Goal: Task Accomplishment & Management: Complete application form

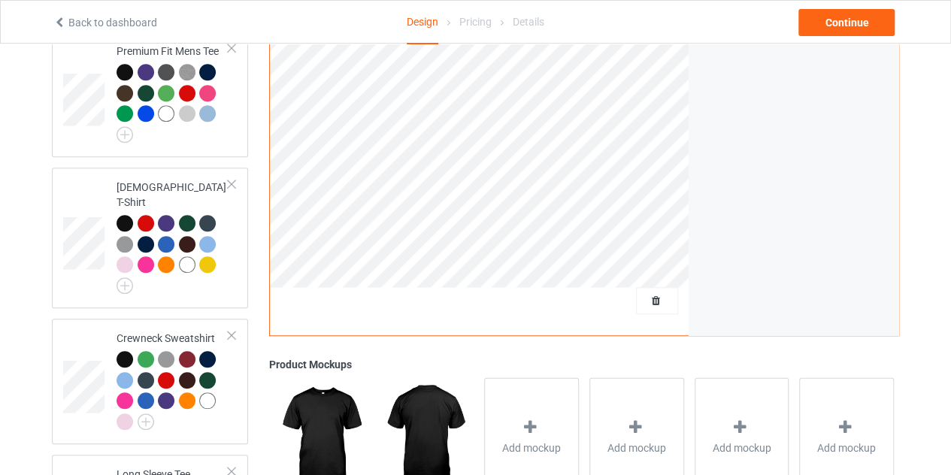
scroll to position [524, 0]
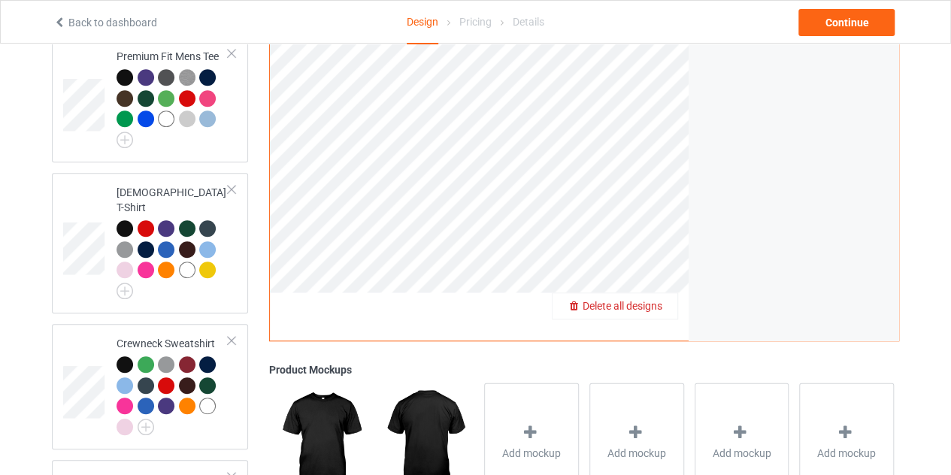
click at [652, 299] on div "Delete all designs" at bounding box center [615, 306] width 125 height 15
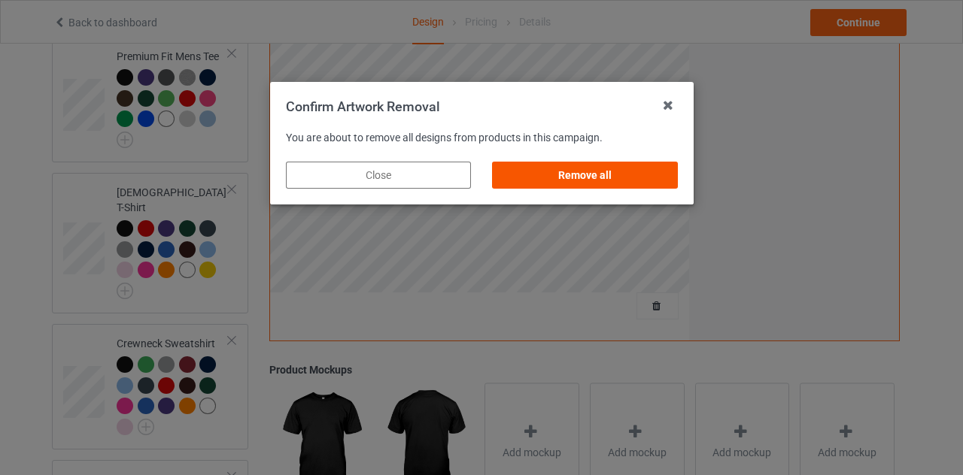
click at [586, 169] on div "Remove all" at bounding box center [584, 175] width 185 height 27
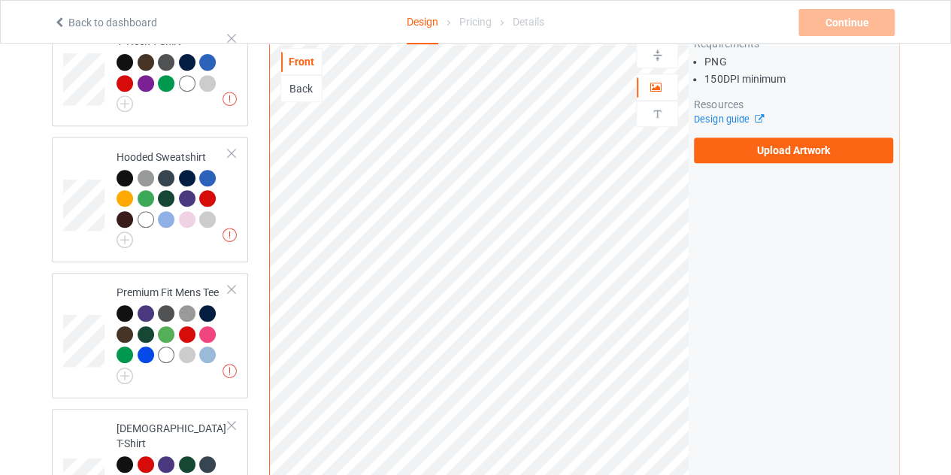
scroll to position [278, 0]
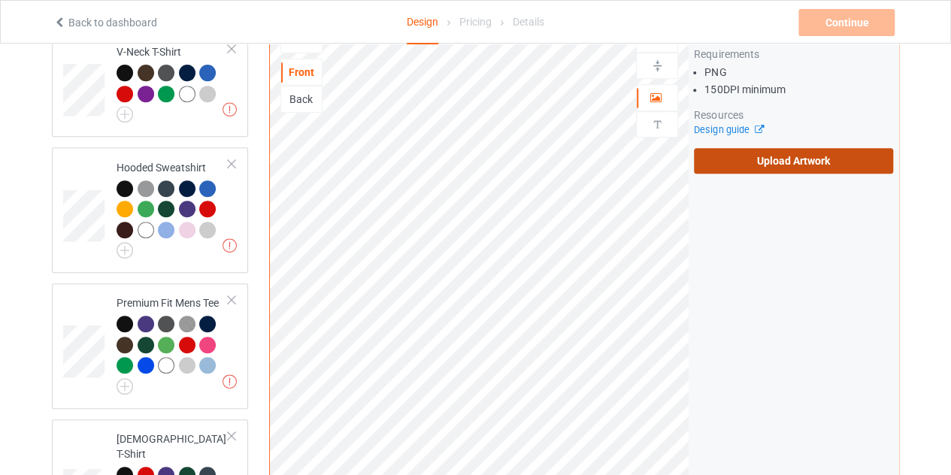
click at [750, 153] on label "Upload Artwork" at bounding box center [793, 161] width 199 height 26
click at [0, 0] on input "Upload Artwork" at bounding box center [0, 0] width 0 height 0
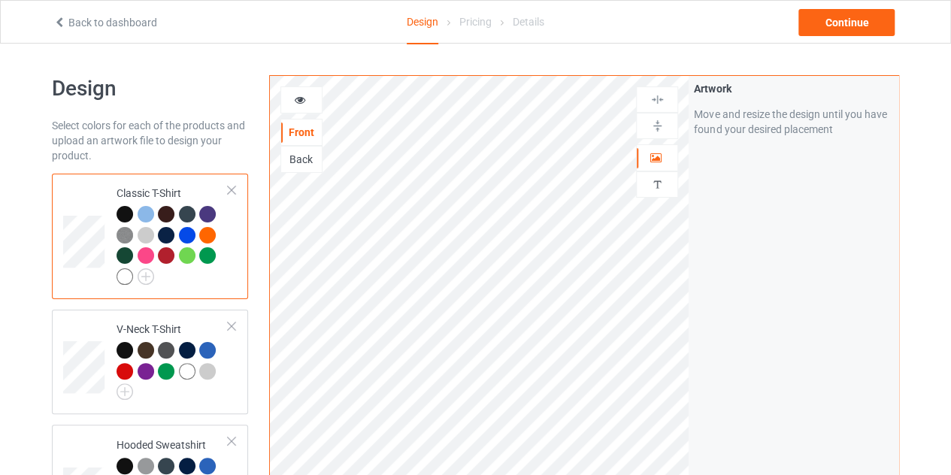
click at [59, 16] on icon at bounding box center [59, 20] width 13 height 11
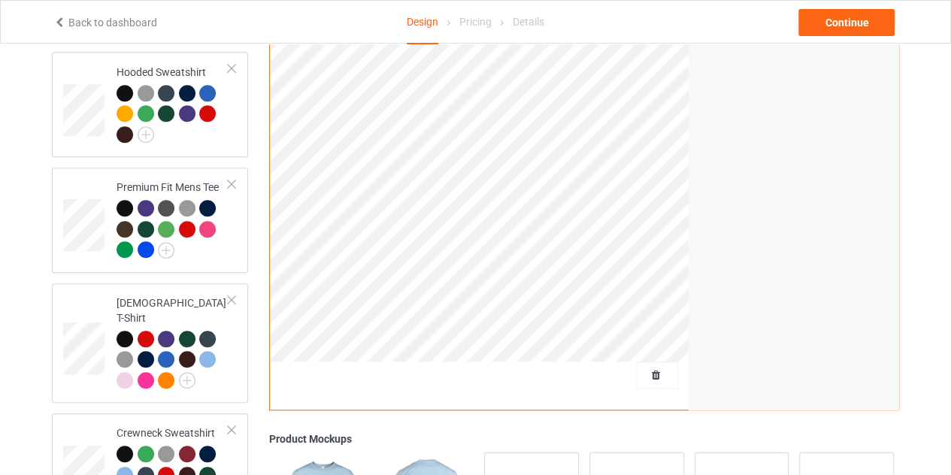
scroll to position [354, 0]
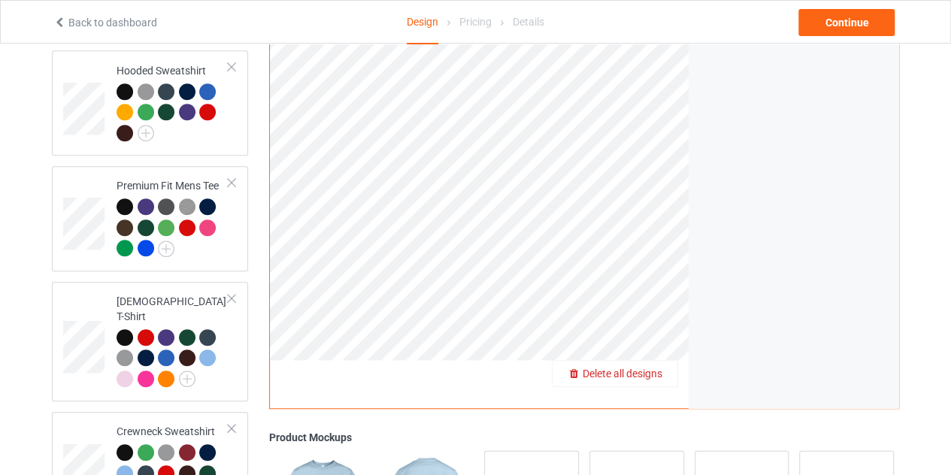
click at [653, 368] on span "Delete all designs" at bounding box center [623, 374] width 80 height 12
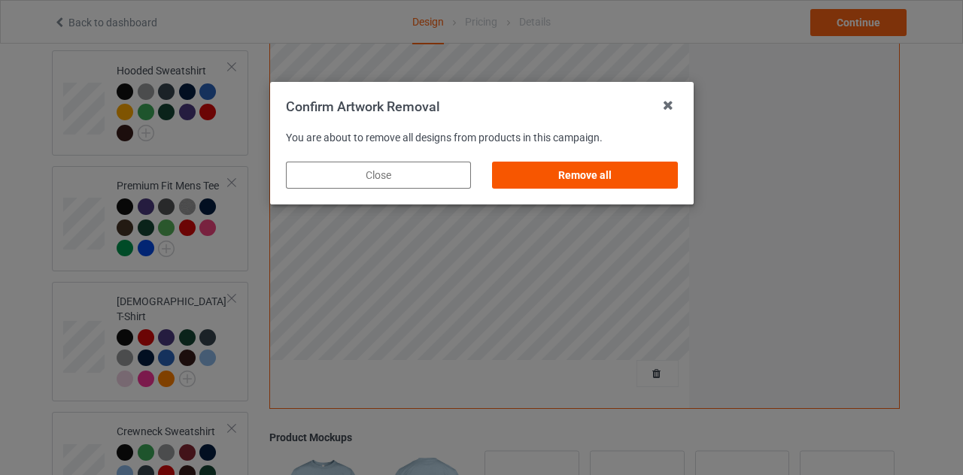
click at [601, 181] on div "Remove all" at bounding box center [584, 175] width 185 height 27
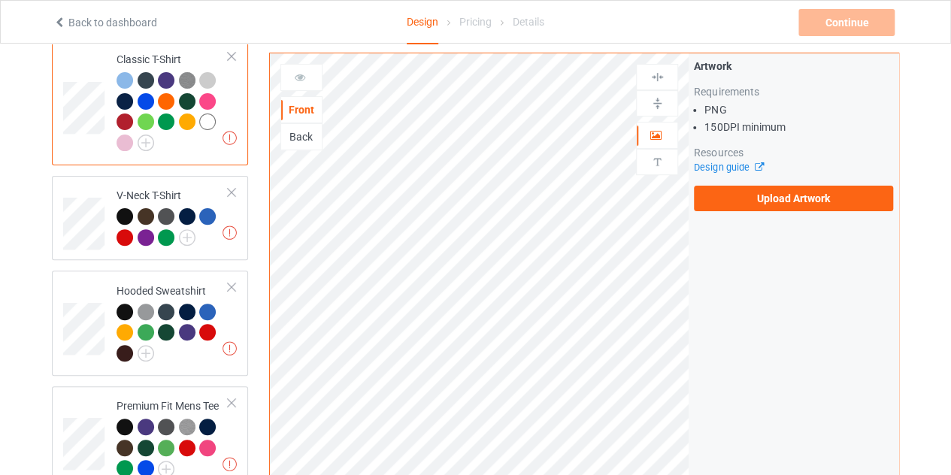
scroll to position [114, 0]
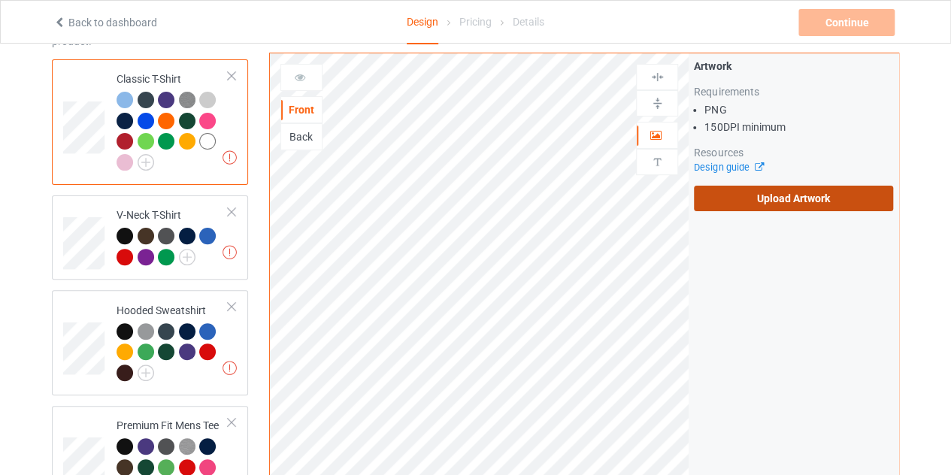
click at [742, 196] on label "Upload Artwork" at bounding box center [793, 199] width 199 height 26
click at [0, 0] on input "Upload Artwork" at bounding box center [0, 0] width 0 height 0
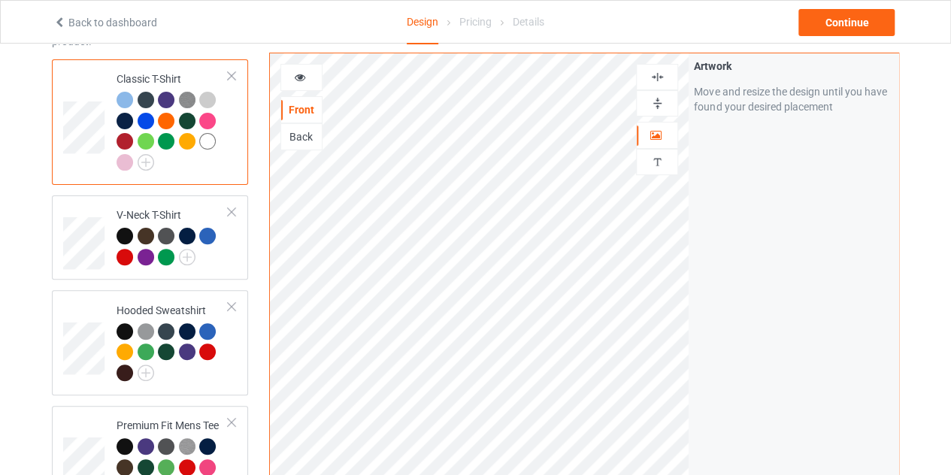
click at [206, 144] on div at bounding box center [207, 141] width 17 height 17
click at [299, 80] on icon at bounding box center [300, 75] width 13 height 11
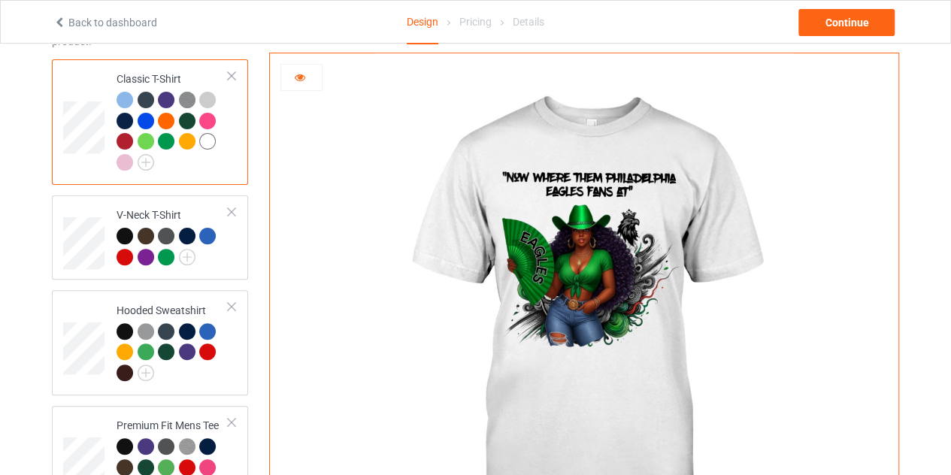
click at [298, 80] on icon at bounding box center [300, 75] width 13 height 11
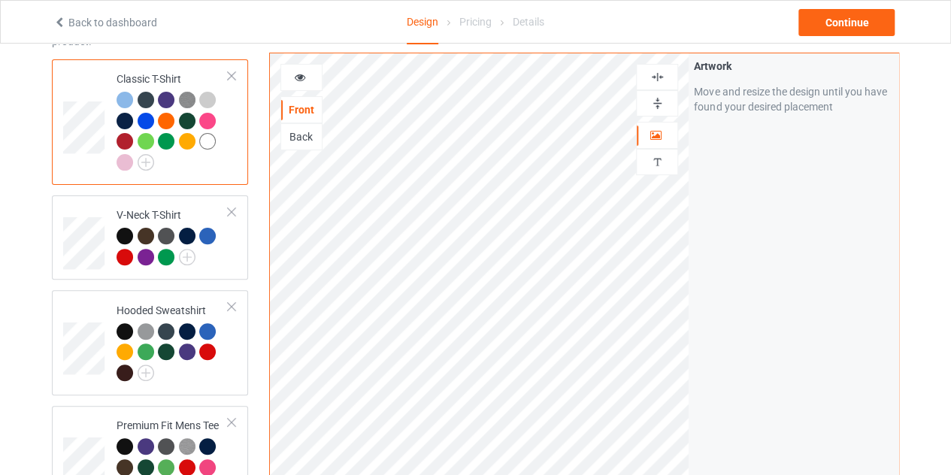
click at [305, 80] on div at bounding box center [301, 77] width 41 height 15
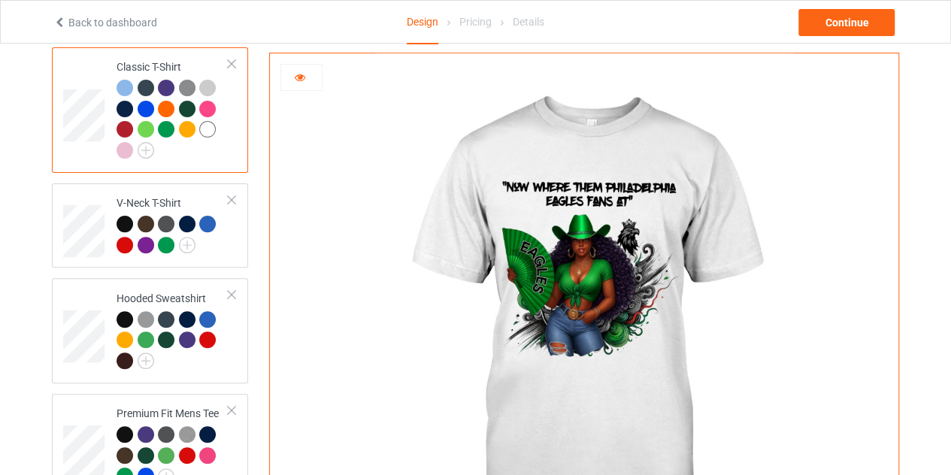
scroll to position [125, 0]
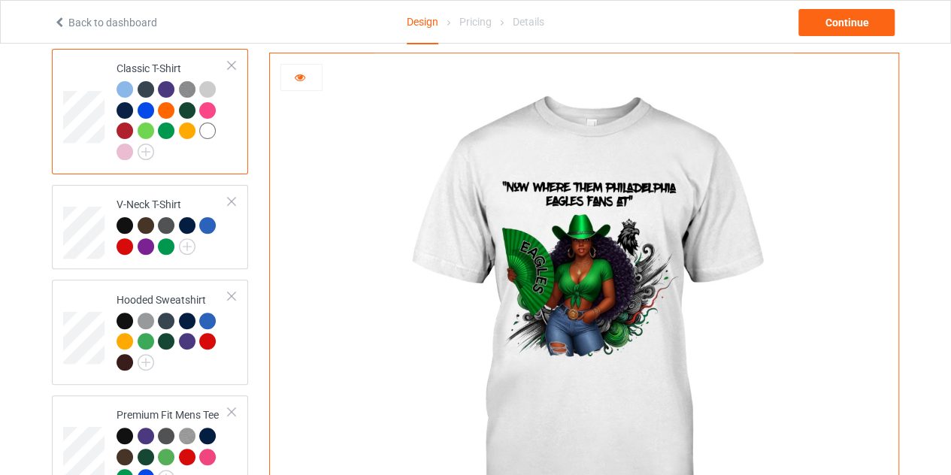
click at [149, 130] on div at bounding box center [146, 131] width 17 height 17
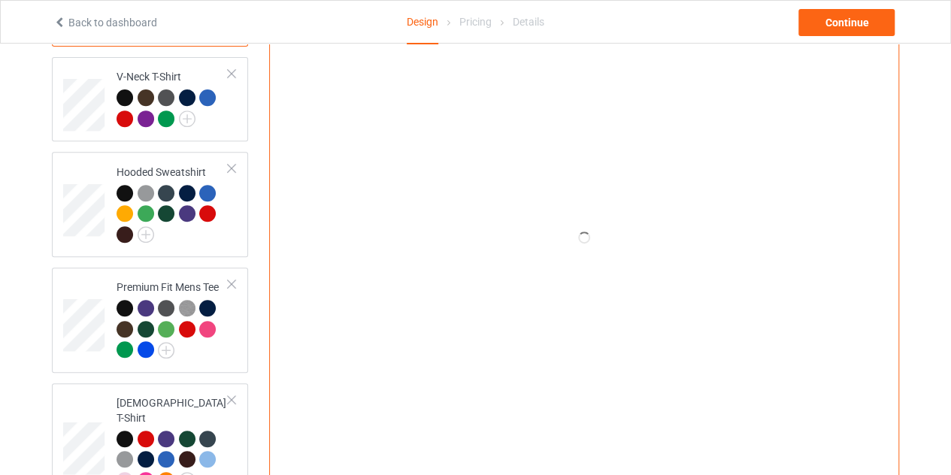
scroll to position [253, 0]
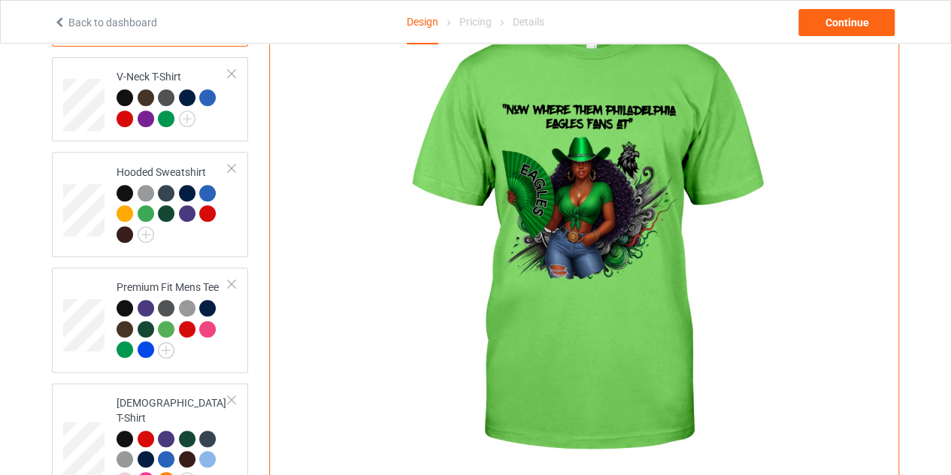
click at [630, 181] on img at bounding box center [584, 237] width 419 height 523
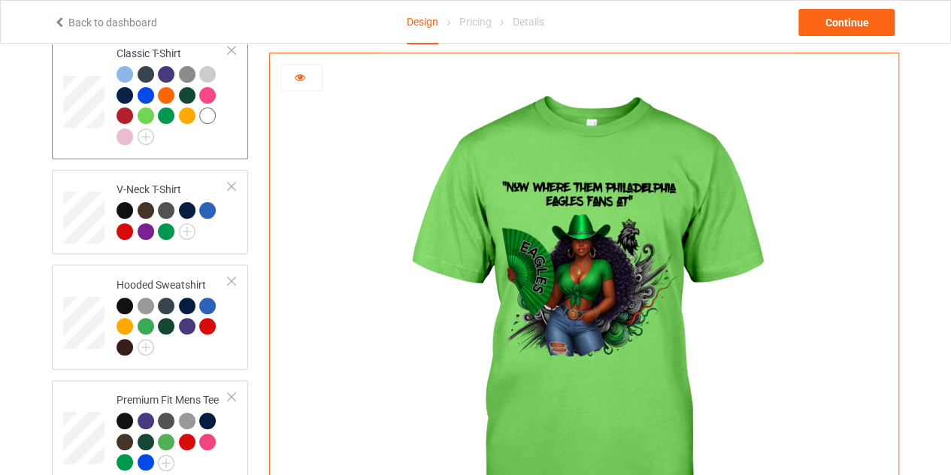
scroll to position [141, 0]
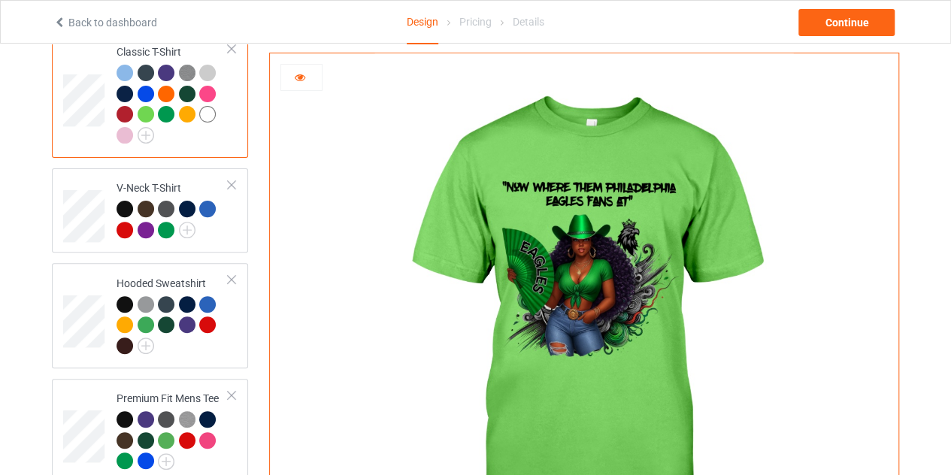
click at [302, 70] on icon at bounding box center [300, 75] width 13 height 11
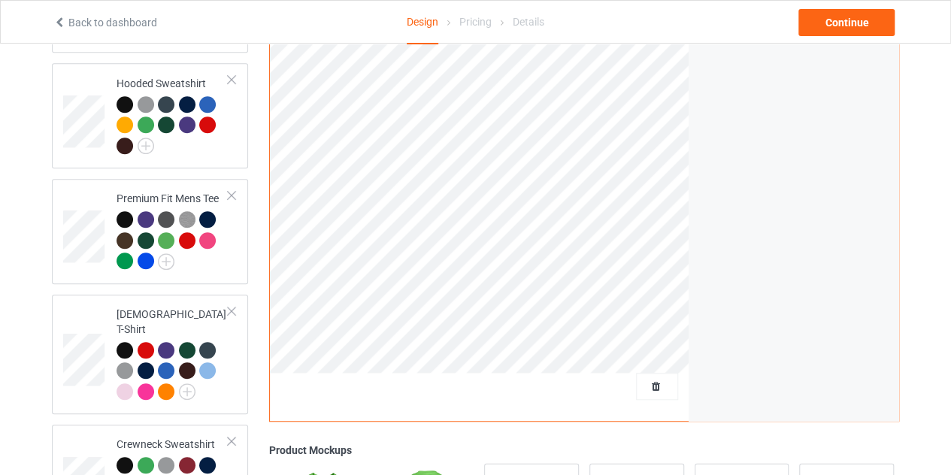
scroll to position [355, 0]
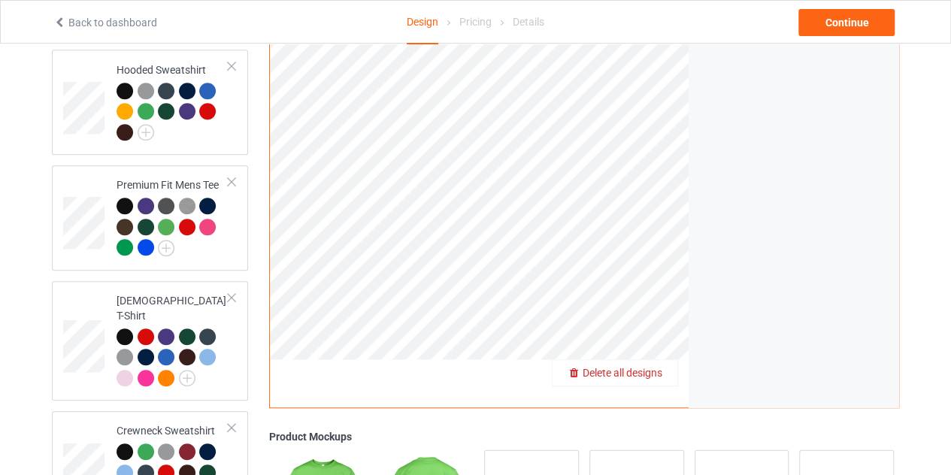
click at [657, 367] on span "Delete all designs" at bounding box center [623, 373] width 80 height 12
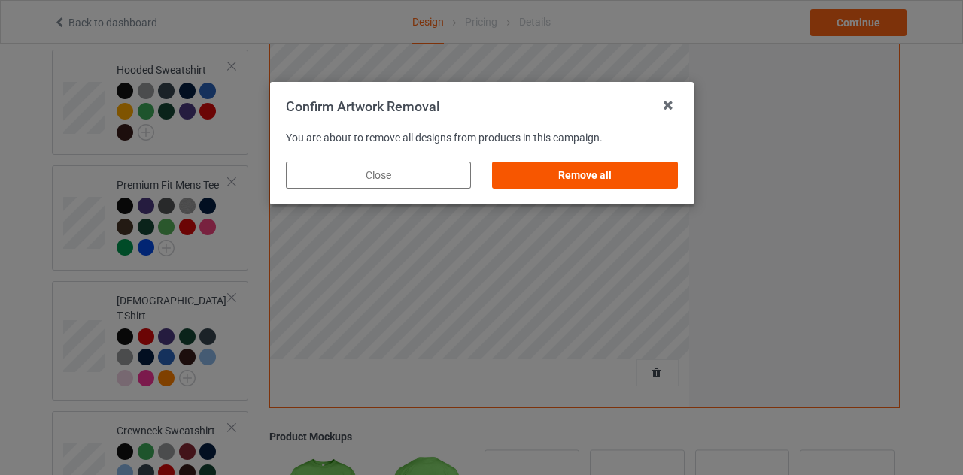
click at [614, 174] on div "Remove all" at bounding box center [584, 175] width 185 height 27
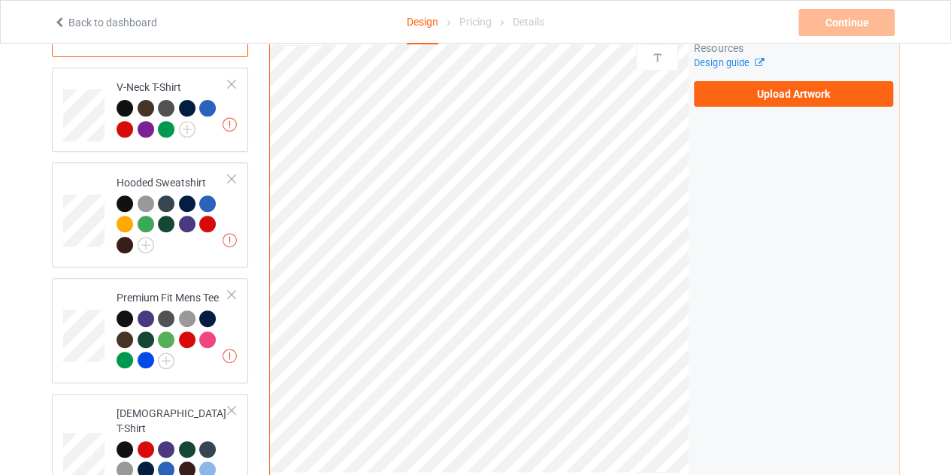
scroll to position [184, 0]
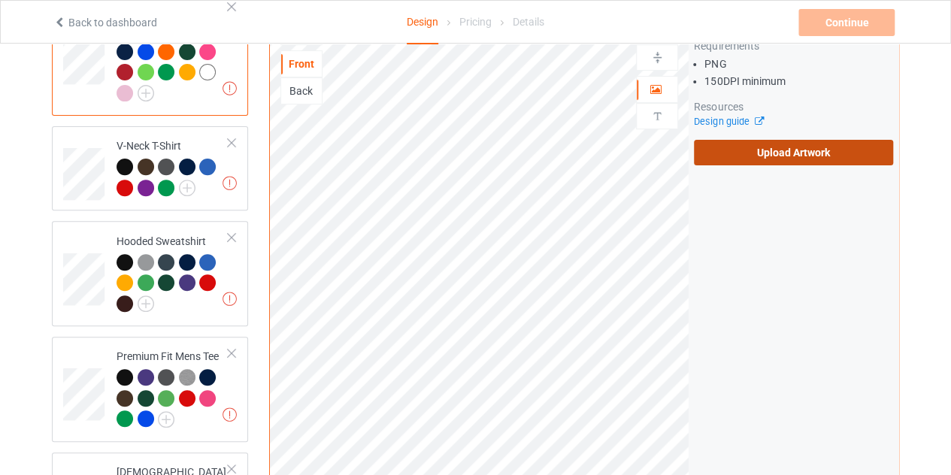
click at [752, 140] on label "Upload Artwork" at bounding box center [793, 153] width 199 height 26
click at [0, 0] on input "Upload Artwork" at bounding box center [0, 0] width 0 height 0
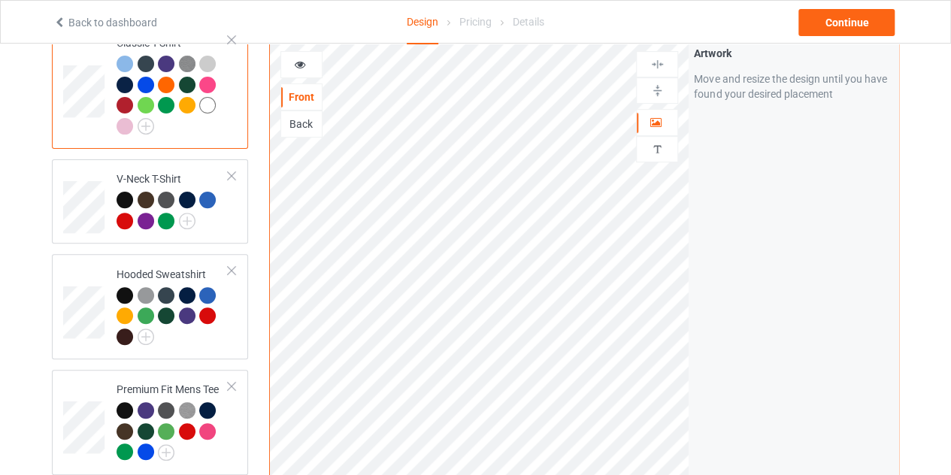
scroll to position [53, 0]
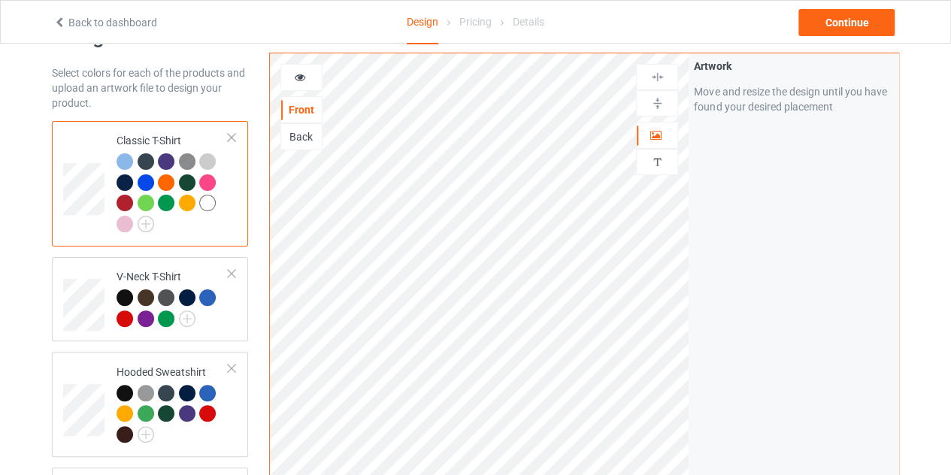
click at [209, 202] on div at bounding box center [207, 203] width 17 height 17
click at [299, 73] on icon at bounding box center [300, 75] width 13 height 11
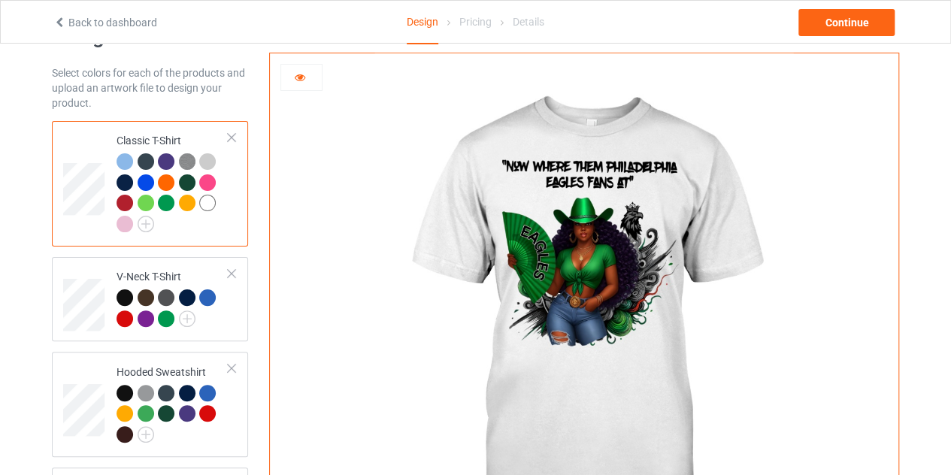
click at [299, 78] on icon at bounding box center [300, 75] width 13 height 11
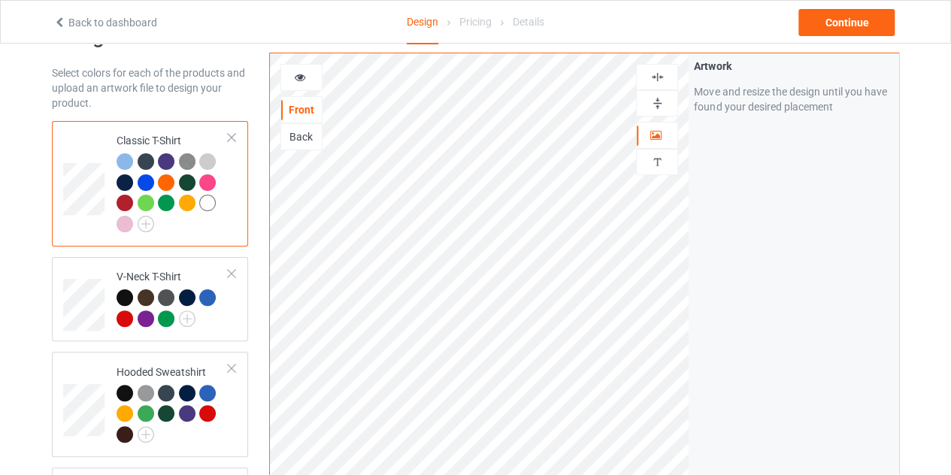
click at [290, 85] on div at bounding box center [302, 77] width 42 height 27
click at [296, 80] on icon at bounding box center [300, 75] width 13 height 11
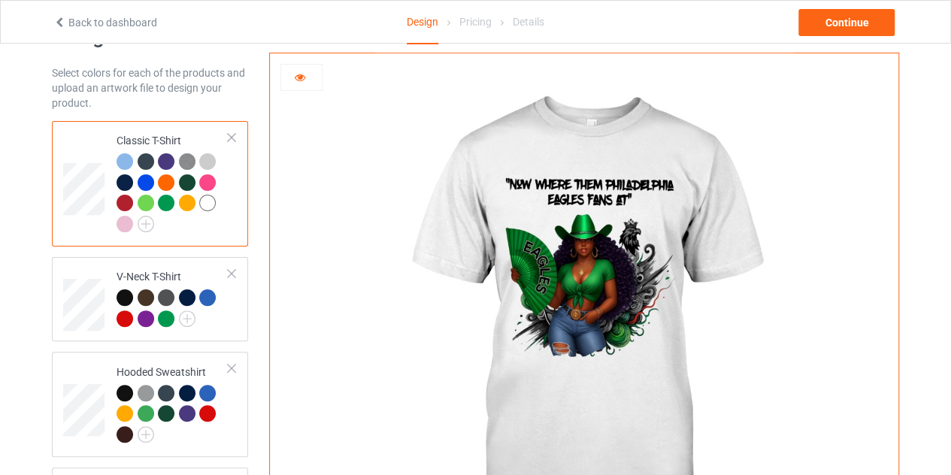
click at [295, 78] on icon at bounding box center [300, 75] width 13 height 11
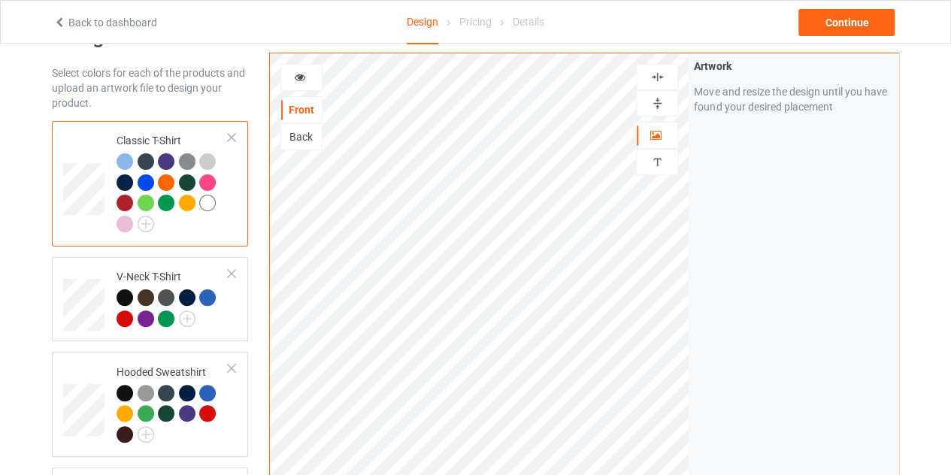
click at [302, 68] on div at bounding box center [302, 77] width 42 height 27
click at [302, 74] on icon at bounding box center [300, 75] width 13 height 11
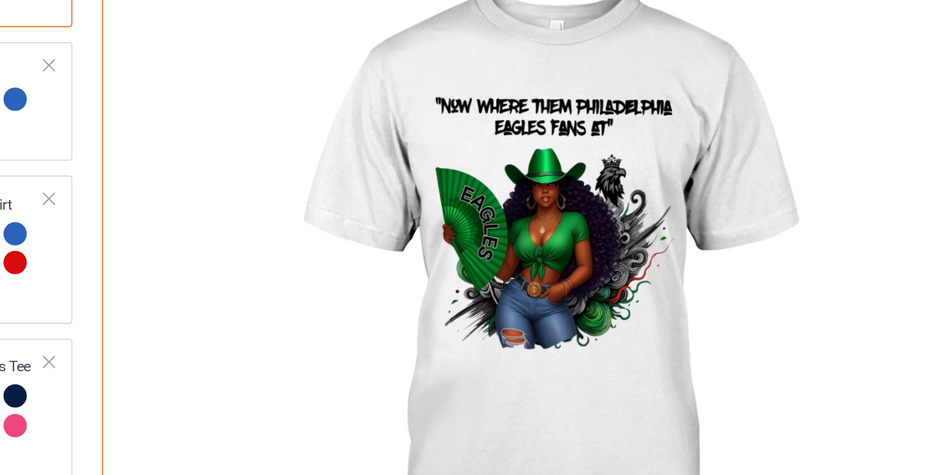
scroll to position [226, 0]
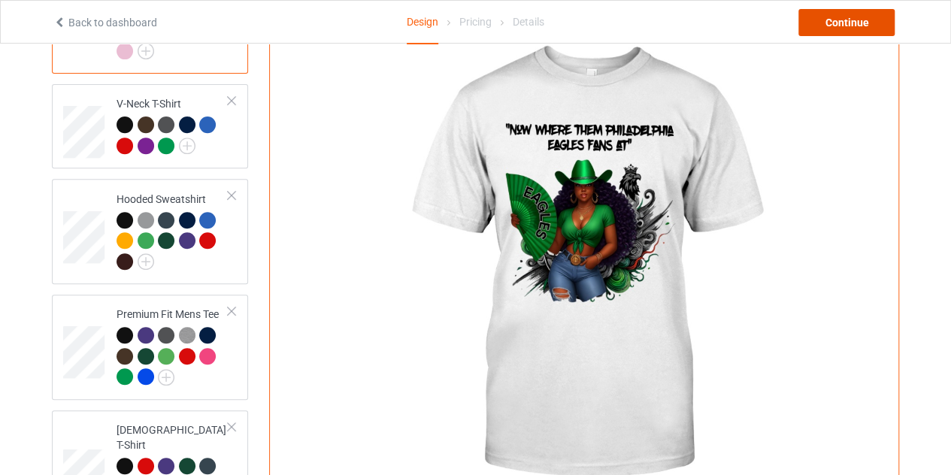
click at [845, 20] on div "Continue" at bounding box center [847, 22] width 96 height 27
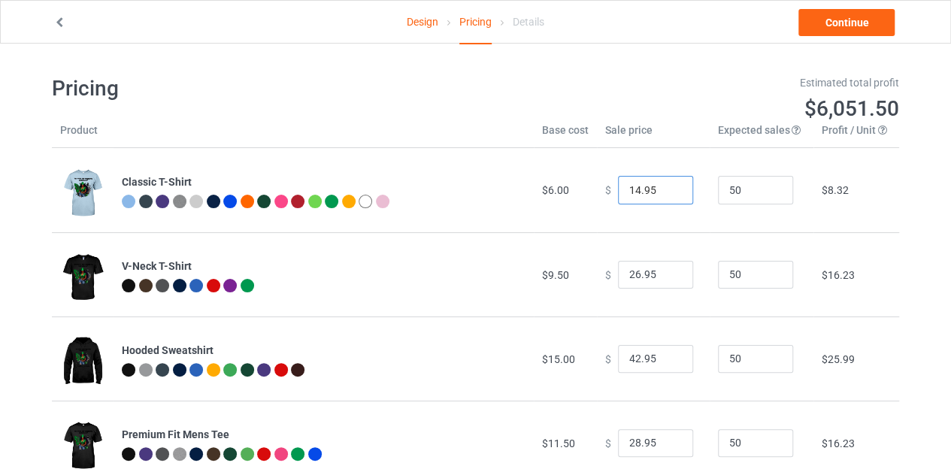
click at [633, 190] on input "14.95" at bounding box center [655, 190] width 75 height 29
type input "16.95"
click at [841, 28] on link "Continue" at bounding box center [847, 22] width 96 height 27
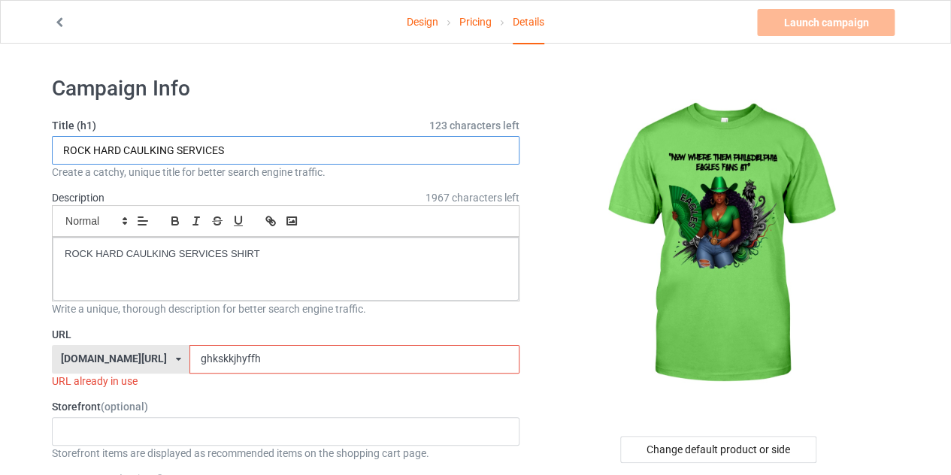
click at [236, 153] on input "ROCK HARD CAULKING SERVICES" at bounding box center [286, 150] width 468 height 29
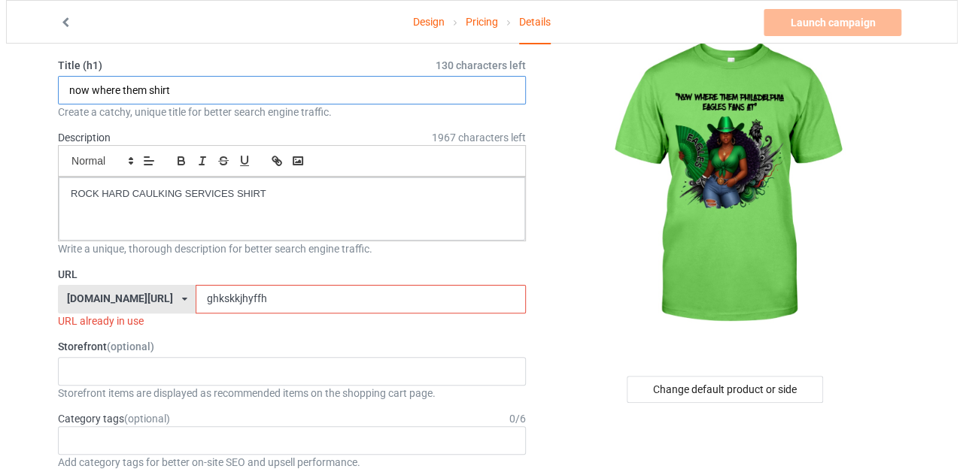
scroll to position [61, 0]
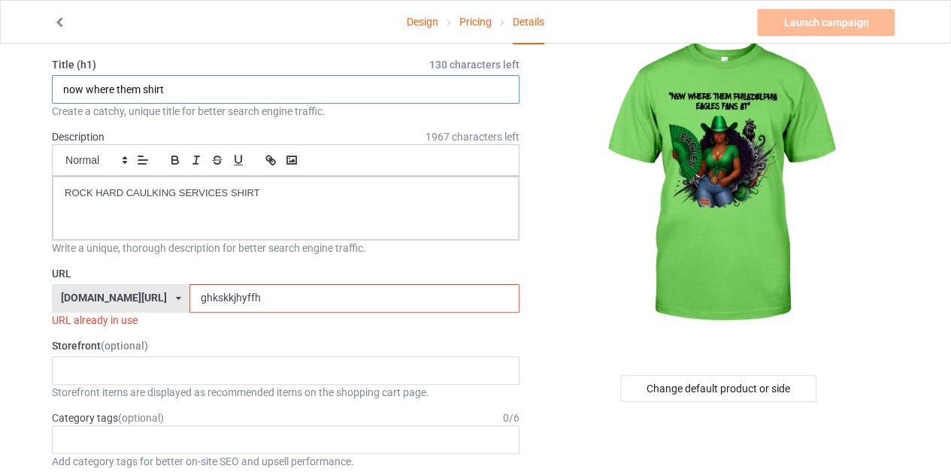
type input "now where them shirt"
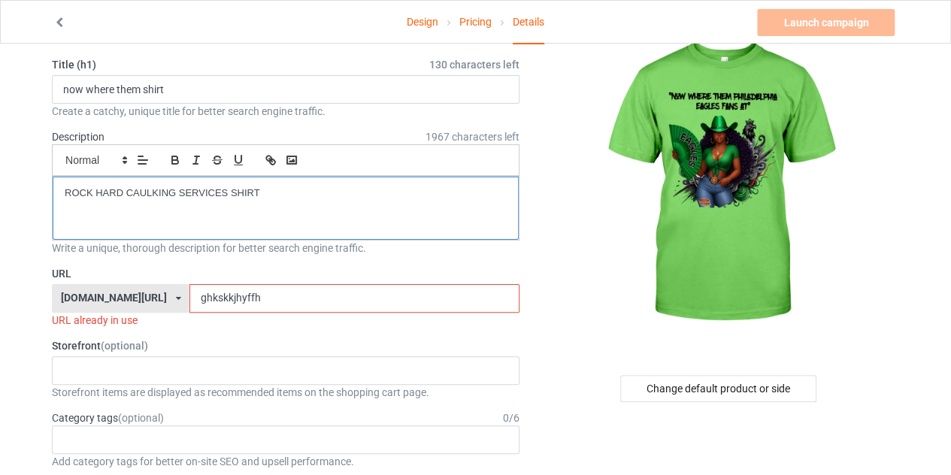
click at [275, 192] on p "ROCK HARD CAULKING SERVICES SHIRT" at bounding box center [286, 194] width 442 height 14
click at [232, 288] on input "ghkskkjhyffh" at bounding box center [354, 298] width 329 height 29
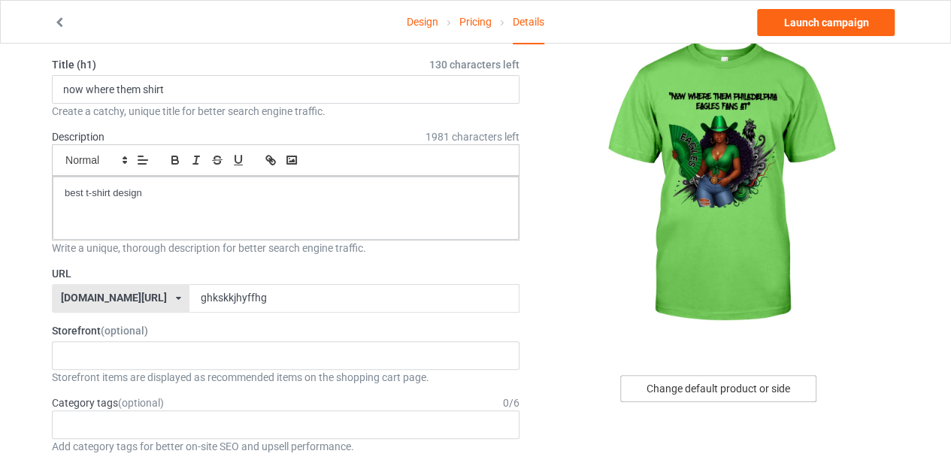
click at [659, 379] on div "Change default product or side" at bounding box center [718, 388] width 196 height 27
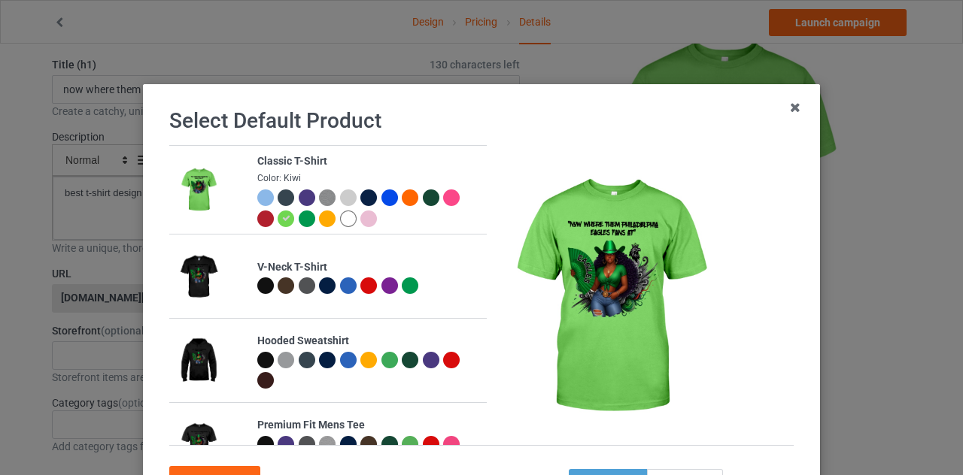
click at [340, 214] on div at bounding box center [348, 219] width 17 height 17
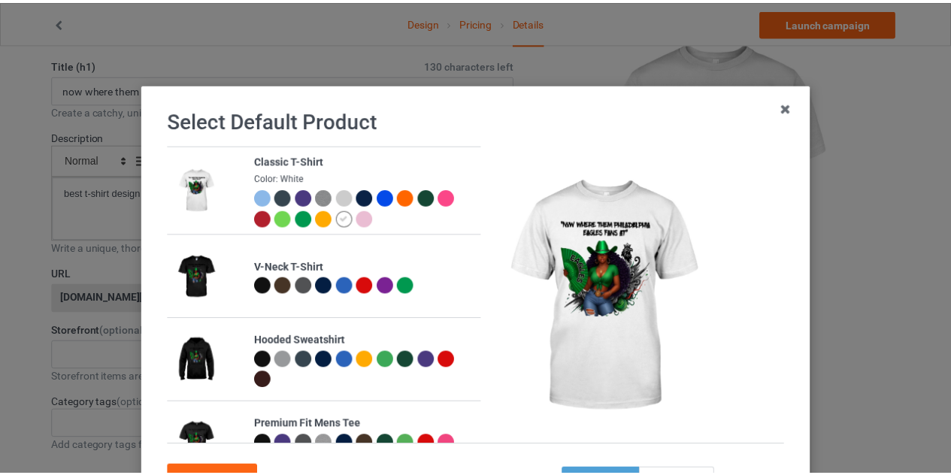
scroll to position [129, 0]
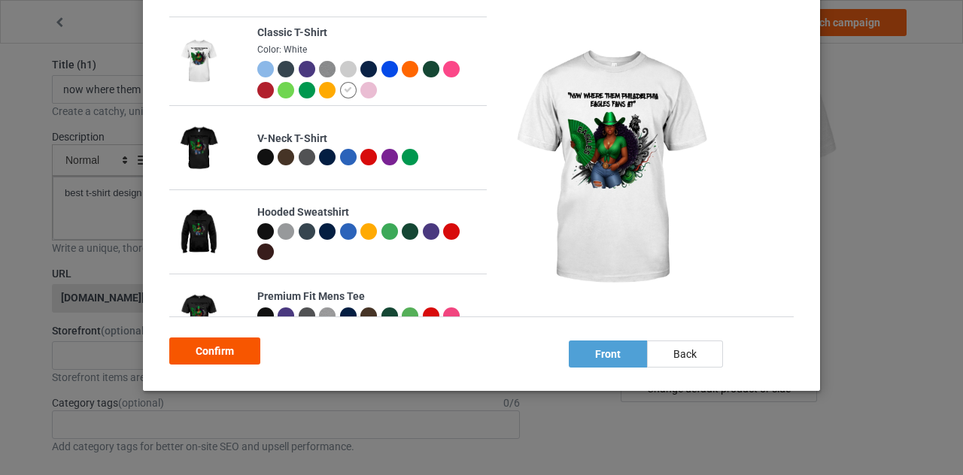
click at [229, 349] on div "Confirm" at bounding box center [214, 351] width 91 height 27
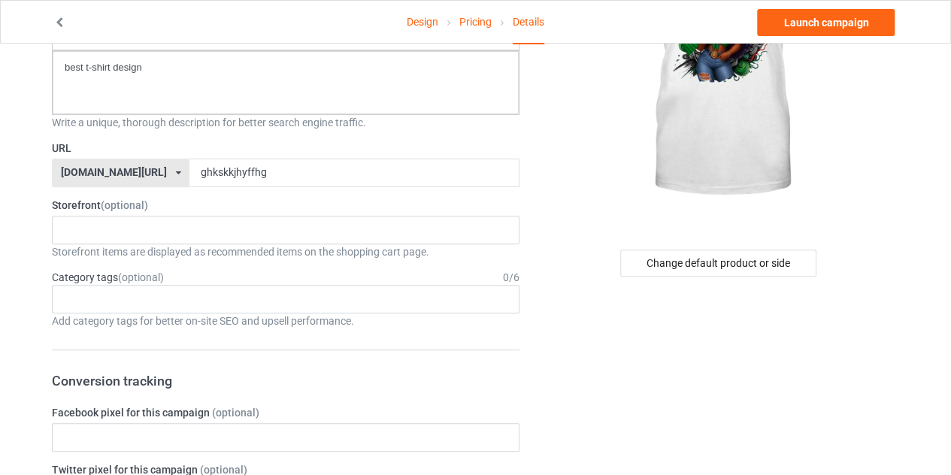
scroll to position [192, 0]
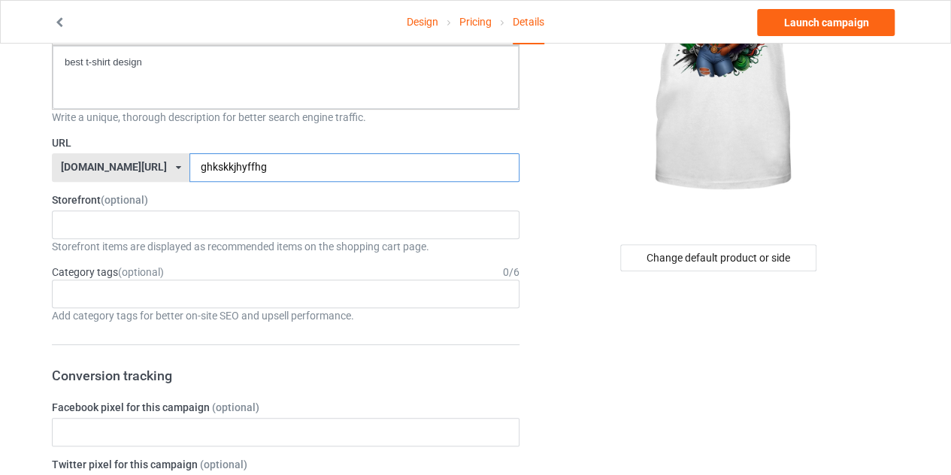
click at [265, 159] on input "ghkskkjhyffhg" at bounding box center [354, 167] width 329 height 29
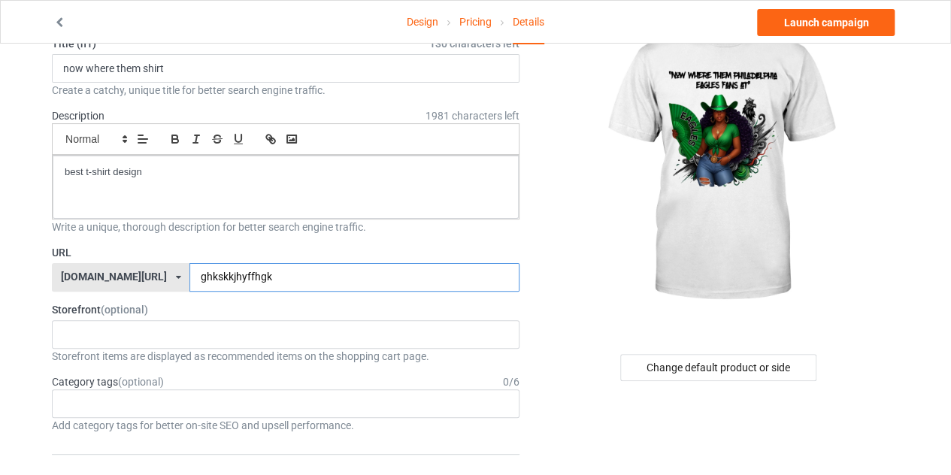
scroll to position [0, 0]
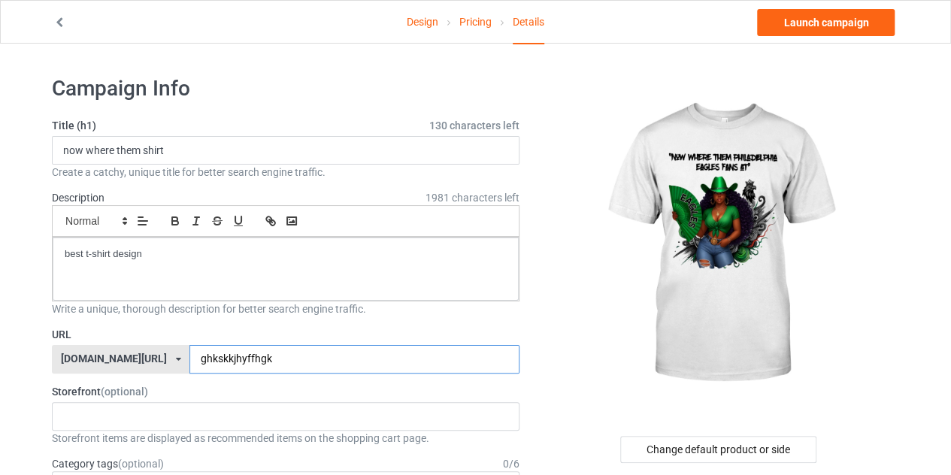
type input "ghkskkjhyffhgk"
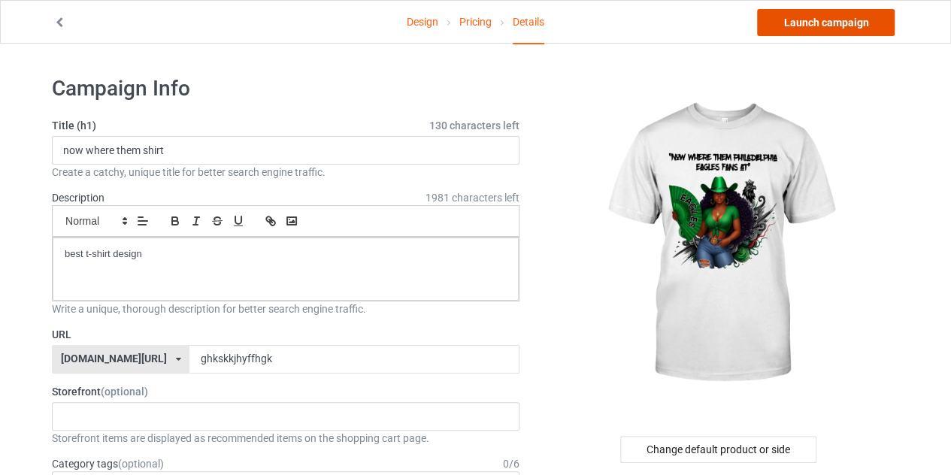
click at [769, 28] on link "Launch campaign" at bounding box center [826, 22] width 138 height 27
